Goal: Use online tool/utility: Utilize a website feature to perform a specific function

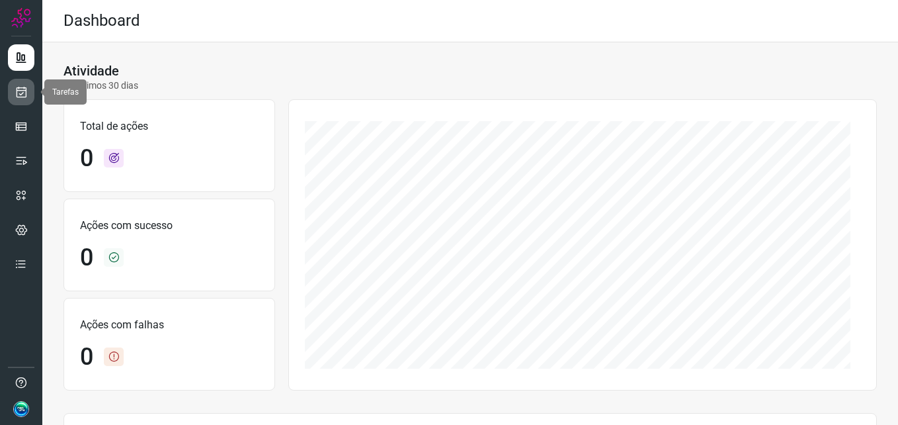
click at [25, 91] on icon at bounding box center [22, 91] width 14 height 13
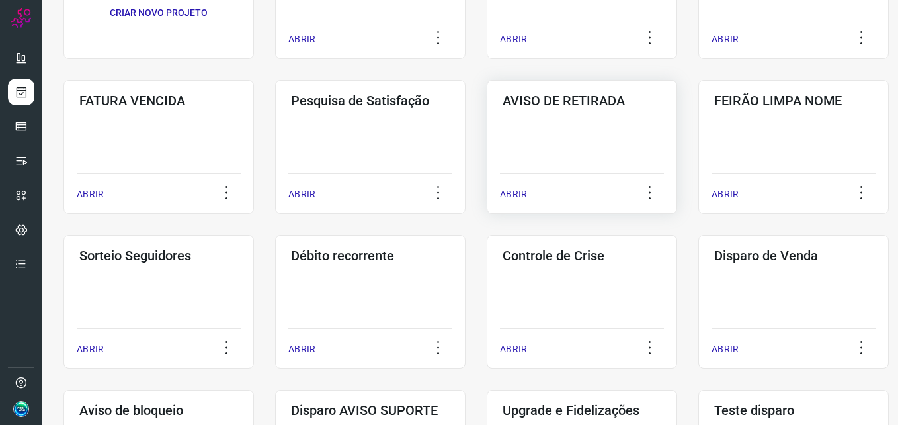
scroll to position [265, 0]
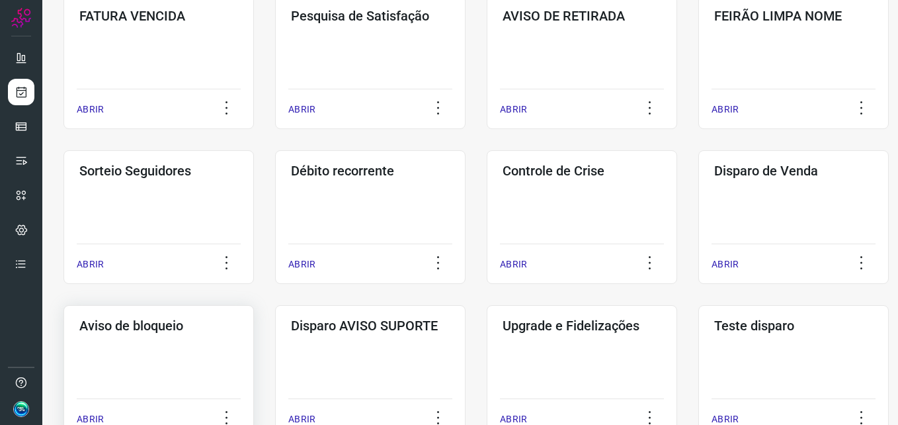
click at [275, 385] on div "Aviso de bloqueio ABRIR" at bounding box center [370, 372] width 191 height 134
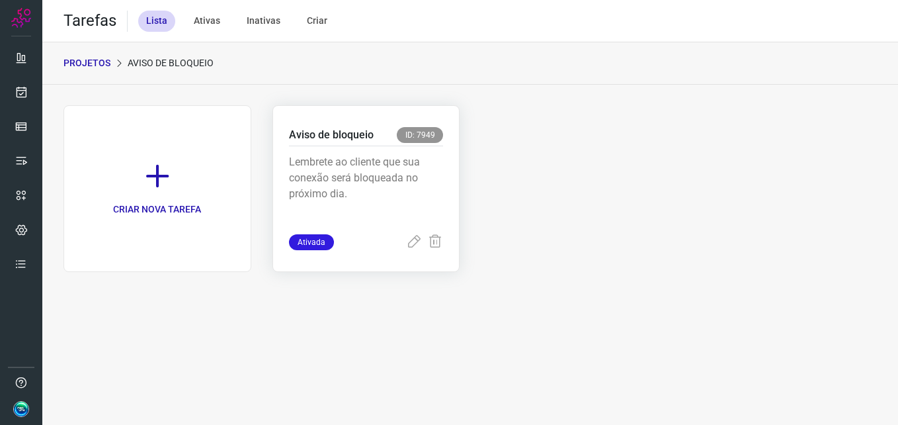
click at [393, 152] on div "Lembrete ao cliente que sua conexão será bloqueada no próximo dia." at bounding box center [366, 190] width 155 height 88
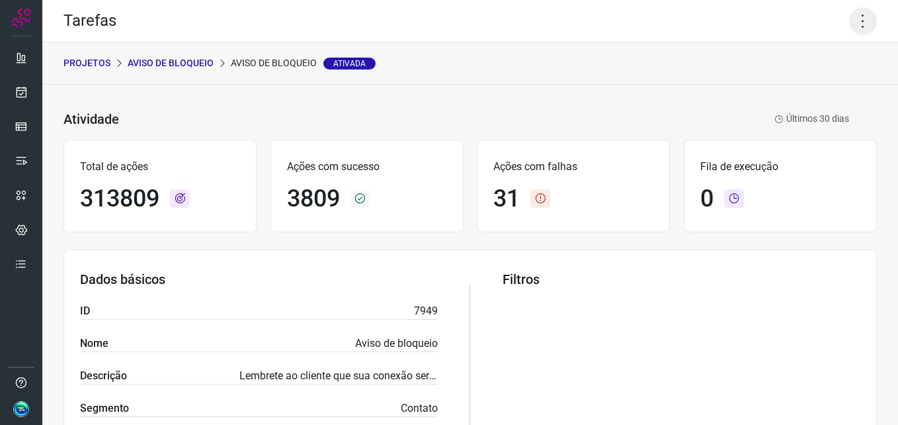
click at [860, 21] on icon at bounding box center [863, 21] width 28 height 28
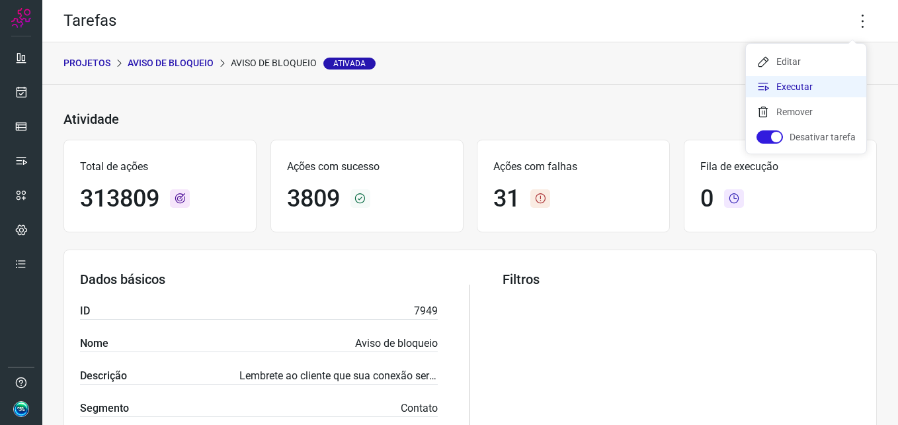
click at [782, 87] on li "Executar" at bounding box center [806, 86] width 120 height 21
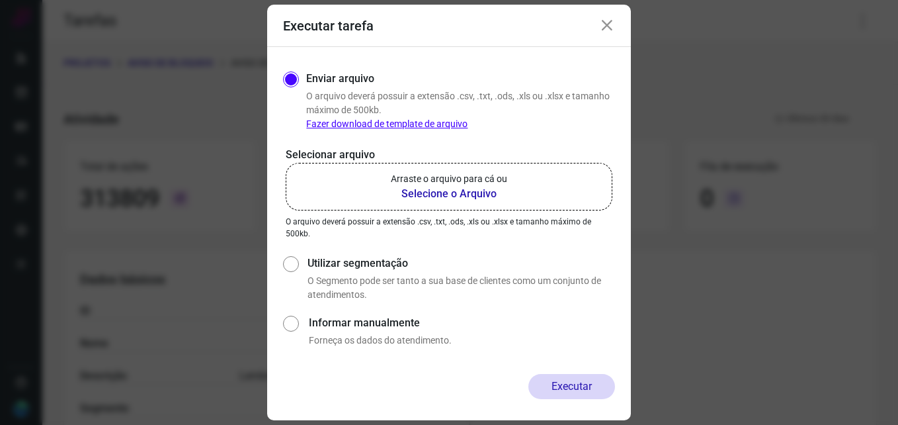
click at [472, 179] on p "Arraste o arquivo para cá ou" at bounding box center [449, 179] width 116 height 14
click at [0, 0] on input "Arraste o arquivo para cá ou Selecione o Arquivo" at bounding box center [0, 0] width 0 height 0
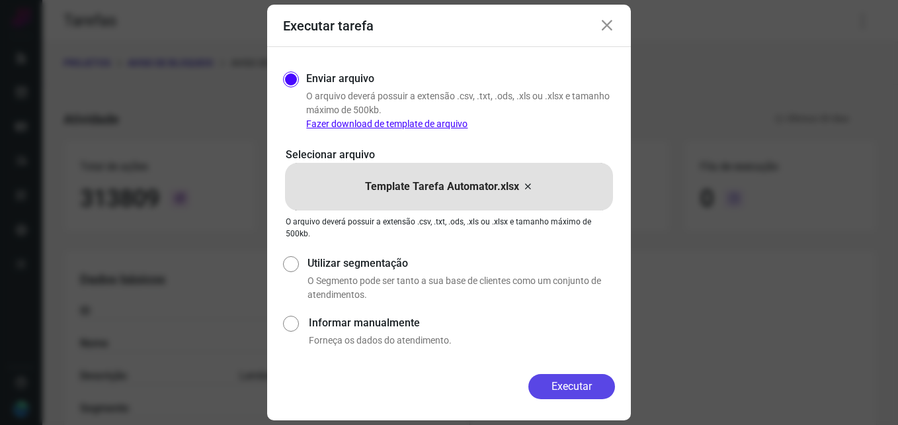
click at [581, 388] on button "Executar" at bounding box center [572, 386] width 87 height 25
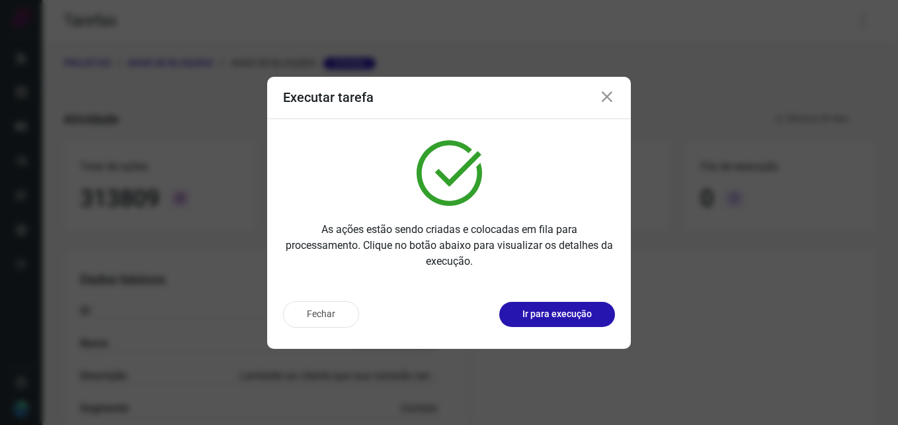
click at [605, 100] on icon at bounding box center [607, 97] width 16 height 16
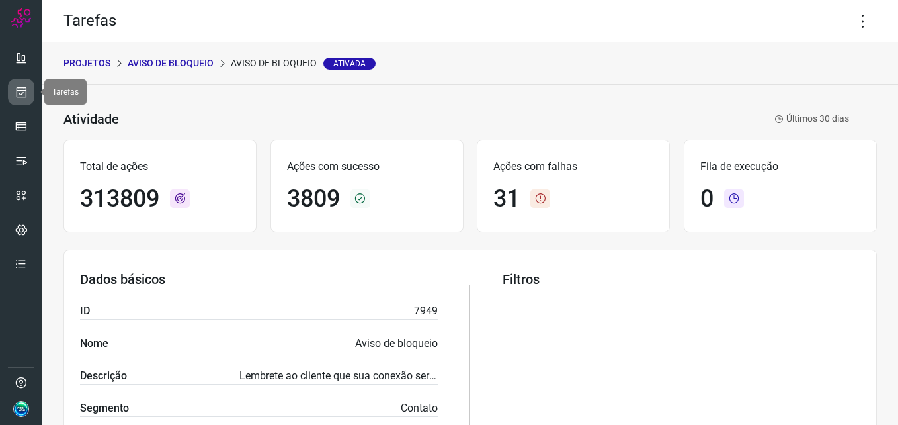
click at [22, 95] on icon at bounding box center [22, 91] width 14 height 13
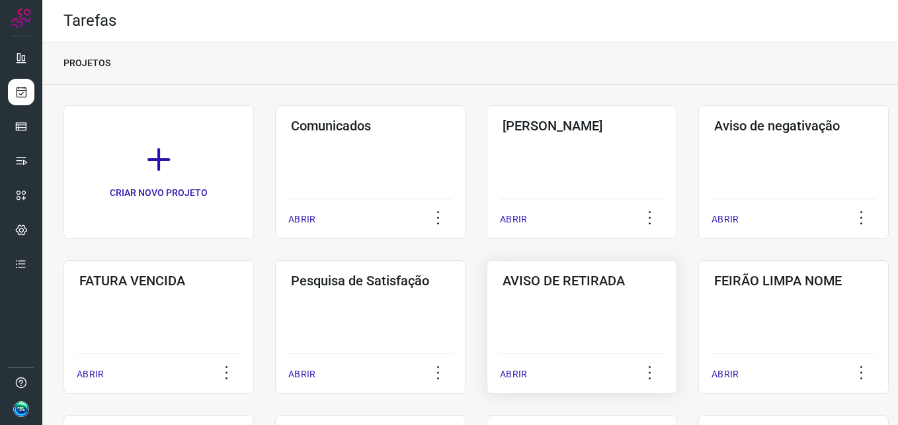
click at [699, 320] on div "AVISO DE RETIRADA ABRIR" at bounding box center [794, 327] width 191 height 134
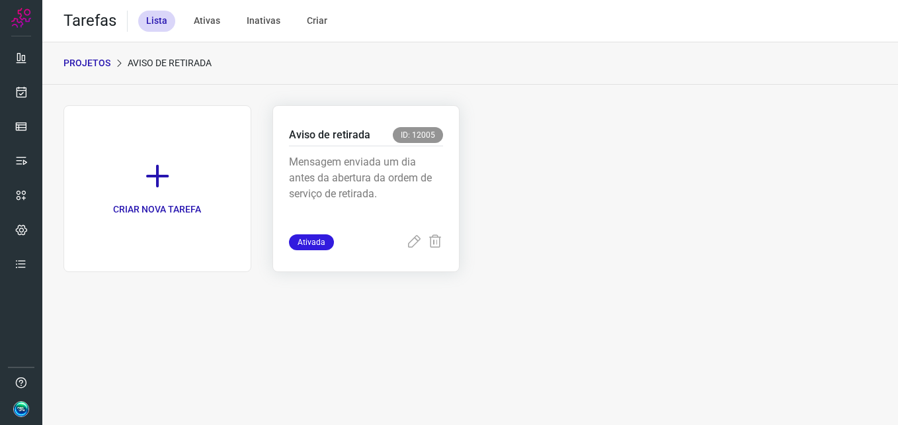
click at [366, 191] on p "Mensagem enviada um dia antes da abertura da ordem de serviço de retirada." at bounding box center [366, 187] width 155 height 66
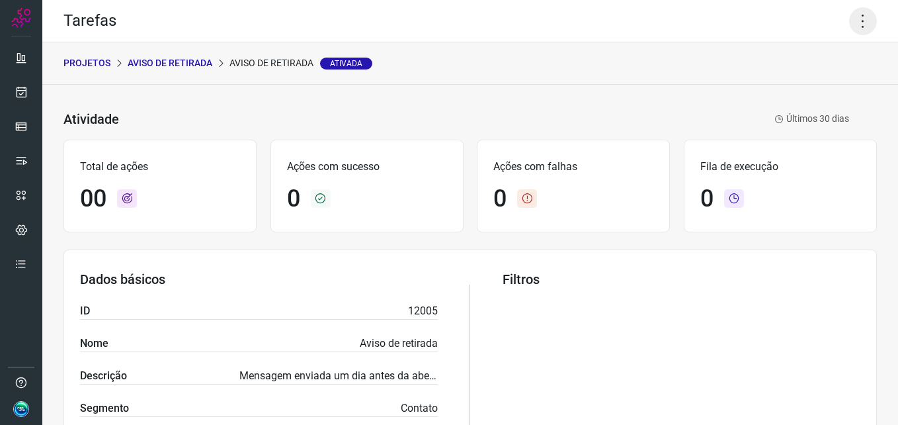
click at [853, 34] on icon at bounding box center [863, 21] width 28 height 28
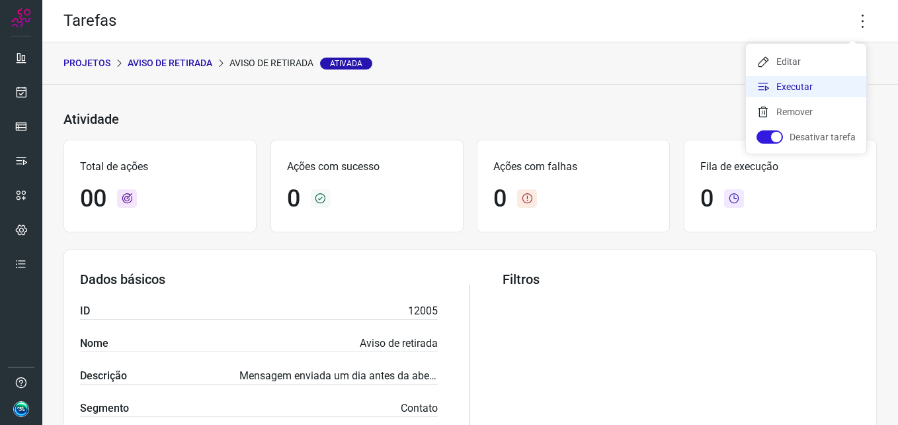
click at [799, 91] on li "Executar" at bounding box center [806, 86] width 120 height 21
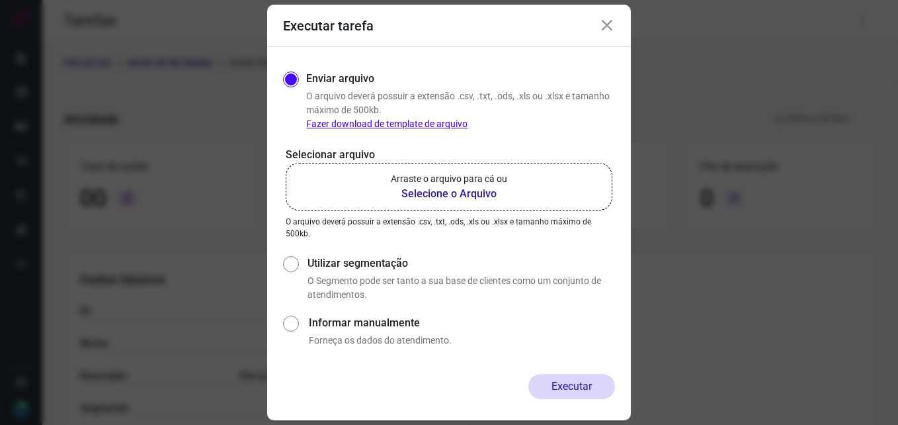
click at [498, 183] on p "Arraste o arquivo para cá ou" at bounding box center [449, 179] width 116 height 14
click at [0, 0] on input "Arraste o arquivo para cá ou Selecione o Arquivo" at bounding box center [0, 0] width 0 height 0
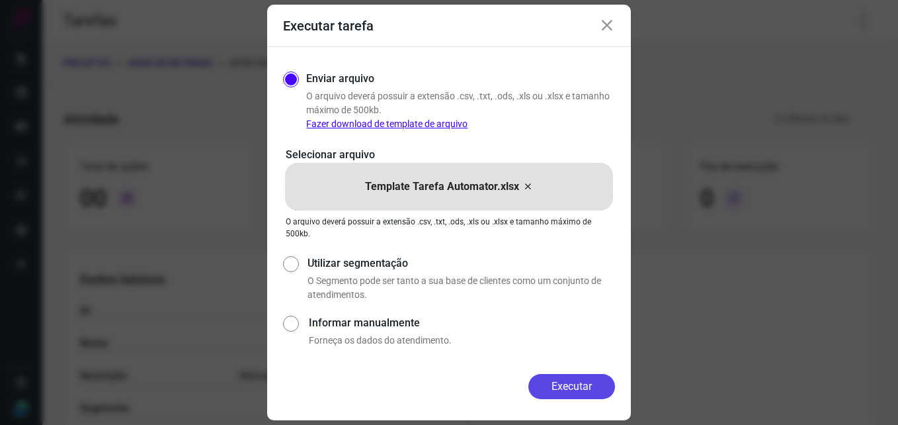
click at [582, 392] on button "Executar" at bounding box center [572, 386] width 87 height 25
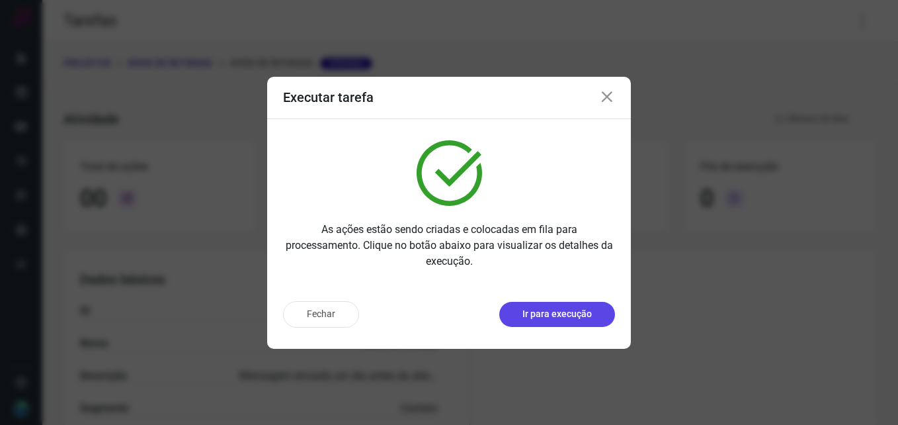
click at [563, 320] on p "Ir para execução" at bounding box center [557, 314] width 69 height 14
